Goal: Transaction & Acquisition: Book appointment/travel/reservation

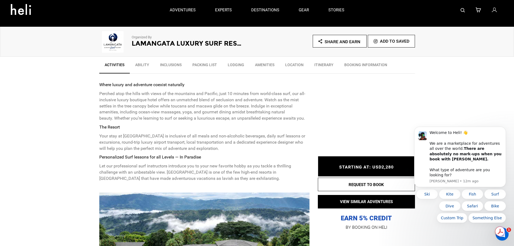
scroll to position [135, 0]
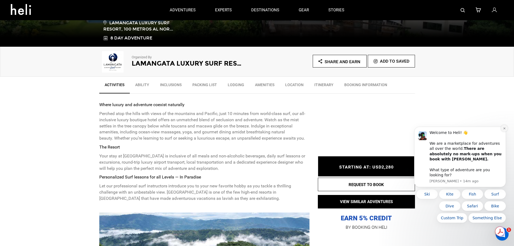
click at [506, 130] on icon "Dismiss notification" at bounding box center [504, 128] width 3 height 3
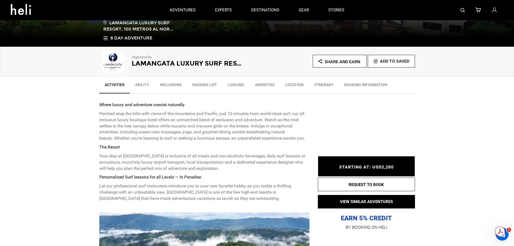
click at [165, 87] on link "Inclusions" at bounding box center [171, 86] width 32 height 14
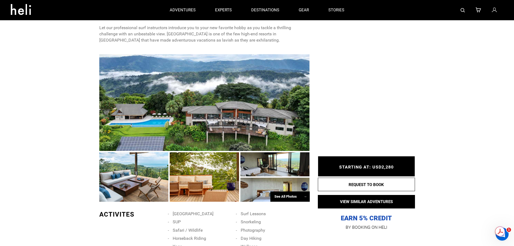
scroll to position [266, 0]
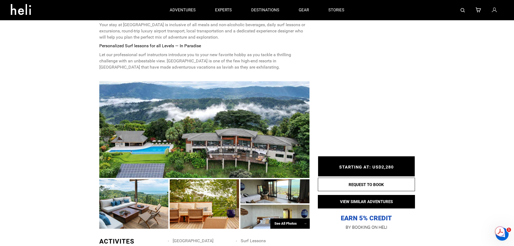
click at [285, 226] on div "See All Photos →" at bounding box center [290, 223] width 39 height 11
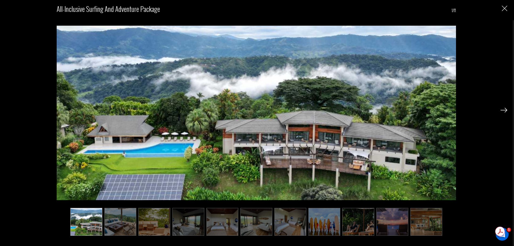
scroll to position [77, 0]
click at [123, 223] on img at bounding box center [121, 222] width 32 height 28
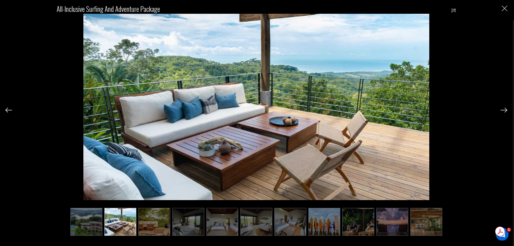
click at [141, 216] on img at bounding box center [155, 222] width 32 height 28
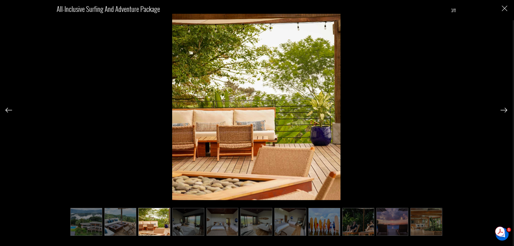
click at [182, 221] on img at bounding box center [189, 222] width 32 height 28
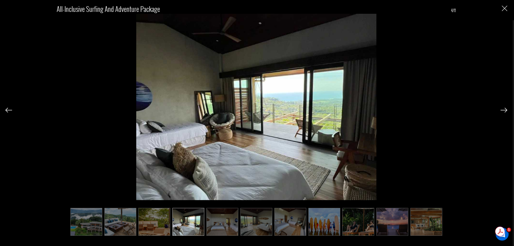
click at [226, 229] on img at bounding box center [223, 222] width 32 height 28
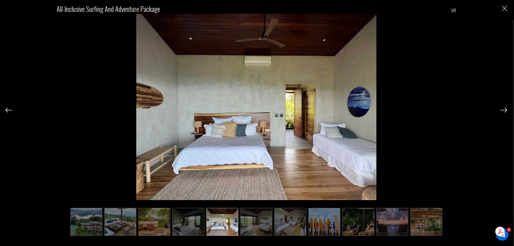
click at [249, 224] on img at bounding box center [257, 222] width 32 height 28
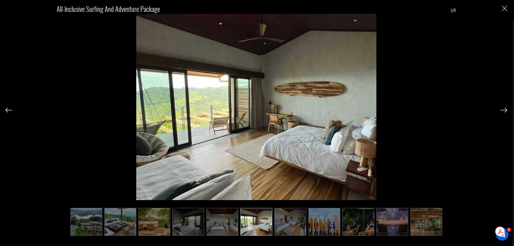
click at [282, 219] on img at bounding box center [291, 222] width 32 height 28
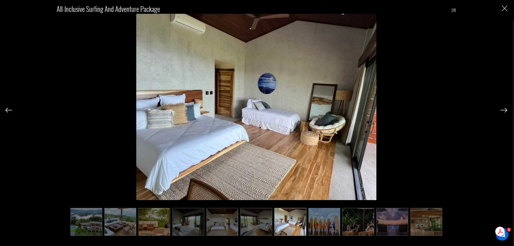
click at [323, 215] on img at bounding box center [325, 222] width 32 height 28
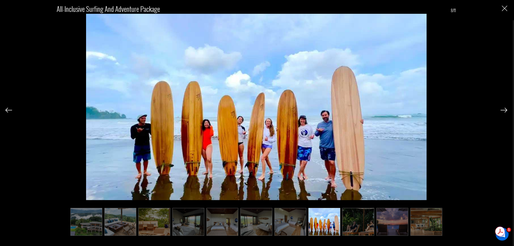
click at [358, 222] on img at bounding box center [359, 222] width 32 height 28
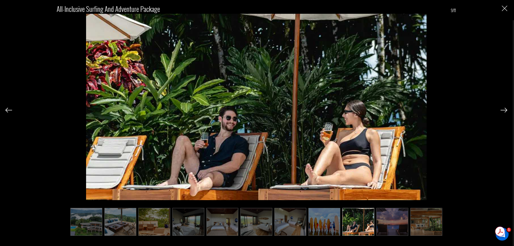
click at [381, 220] on img at bounding box center [393, 222] width 32 height 28
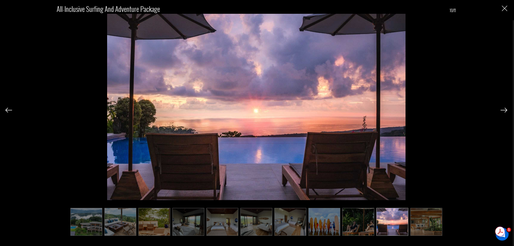
click at [413, 220] on img at bounding box center [427, 222] width 32 height 28
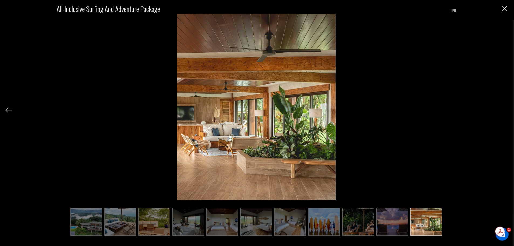
click at [509, 6] on div "All-Inclusive Surfing and Adventure Package 11/11" at bounding box center [256, 123] width 513 height 246
click at [503, 5] on div "All-Inclusive Surfing and Adventure Package 11/11" at bounding box center [256, 117] width 502 height 234
click at [507, 8] on img "Close" at bounding box center [504, 8] width 5 height 5
